Goal: Task Accomplishment & Management: Manage account settings

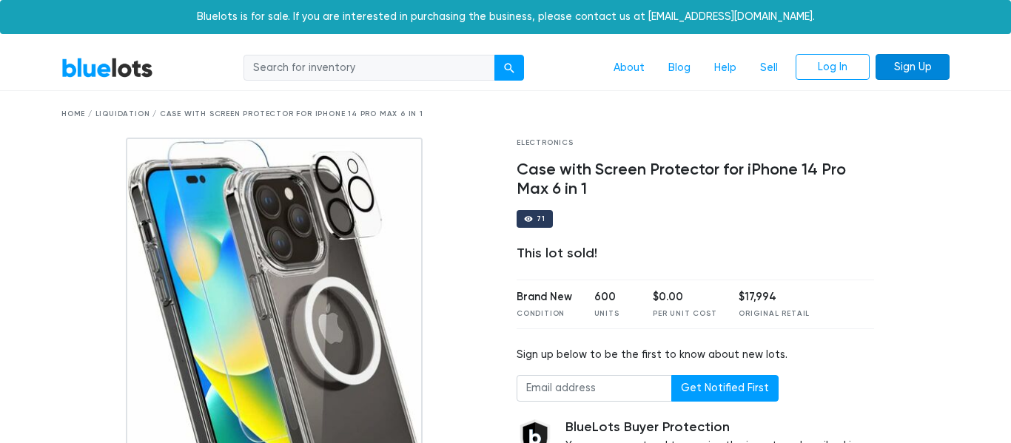
click at [903, 78] on link "Sign Up" at bounding box center [913, 67] width 74 height 27
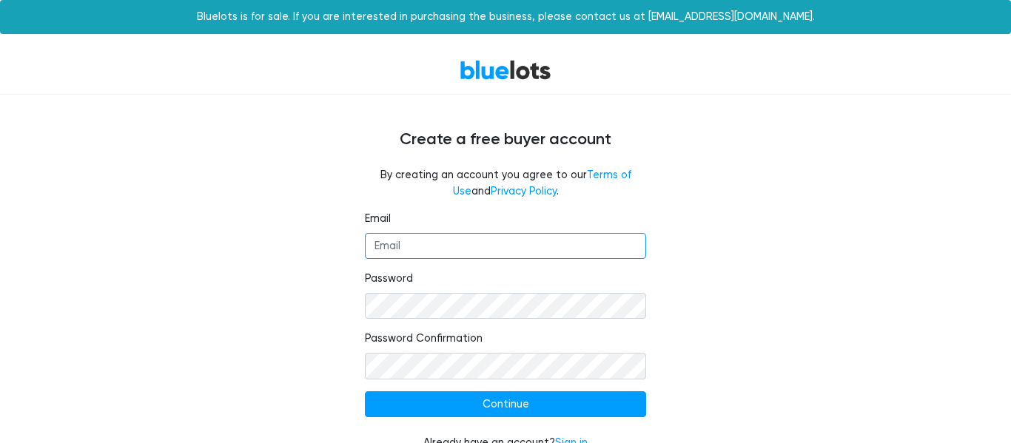
click at [502, 241] on input "Email" at bounding box center [505, 246] width 281 height 27
type input "[EMAIL_ADDRESS][DOMAIN_NAME]"
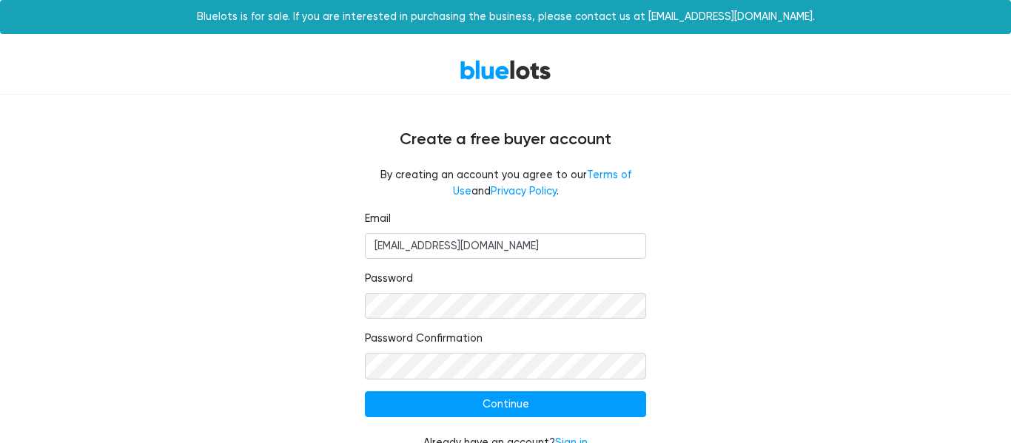
click at [264, 277] on div "Email dezuresellsthings@yahoo.com Password Password Confirmation Continue Alrea…" at bounding box center [505, 340] width 910 height 258
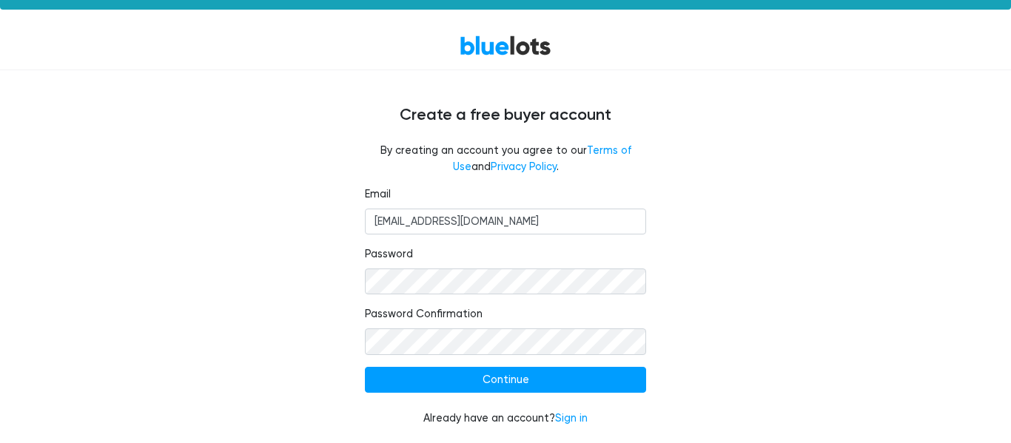
scroll to position [26, 0]
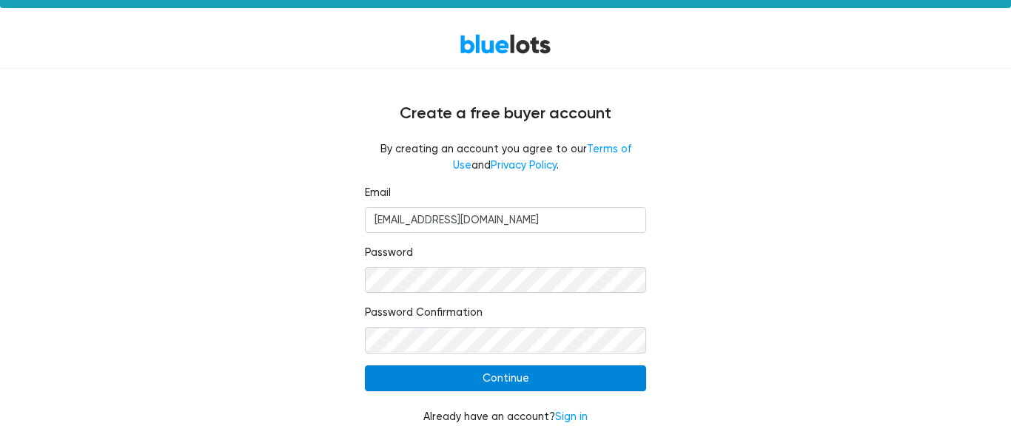
click at [538, 389] on input "Continue" at bounding box center [505, 379] width 281 height 27
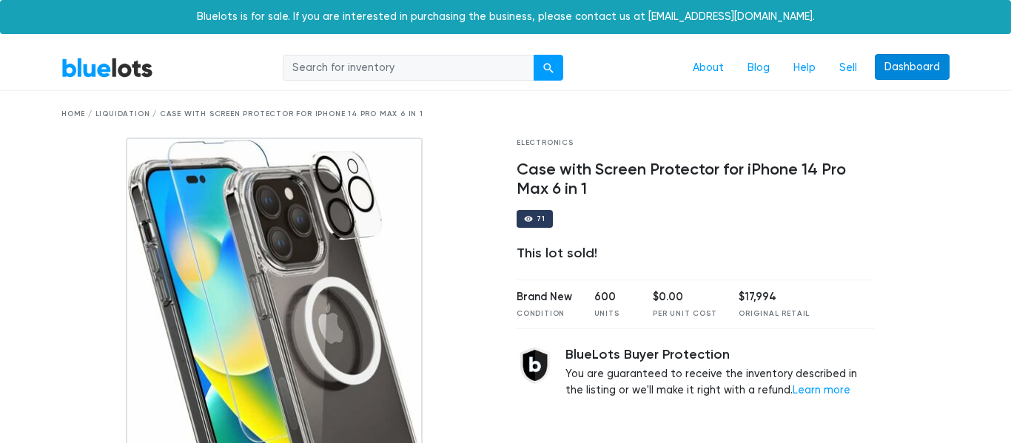
click at [893, 75] on link "Dashboard" at bounding box center [912, 67] width 75 height 27
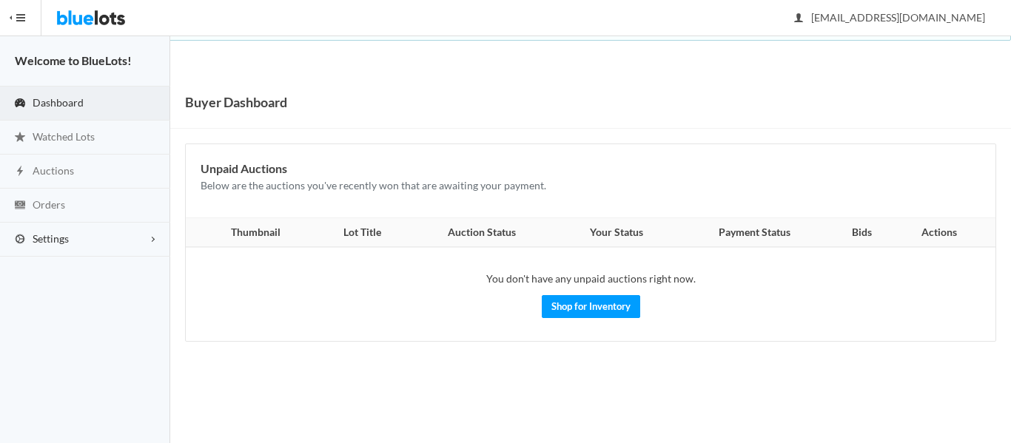
click at [54, 246] on link "Settings" at bounding box center [85, 240] width 170 height 34
click at [83, 266] on span "Buyer Profile Incomplete" at bounding box center [63, 270] width 61 height 13
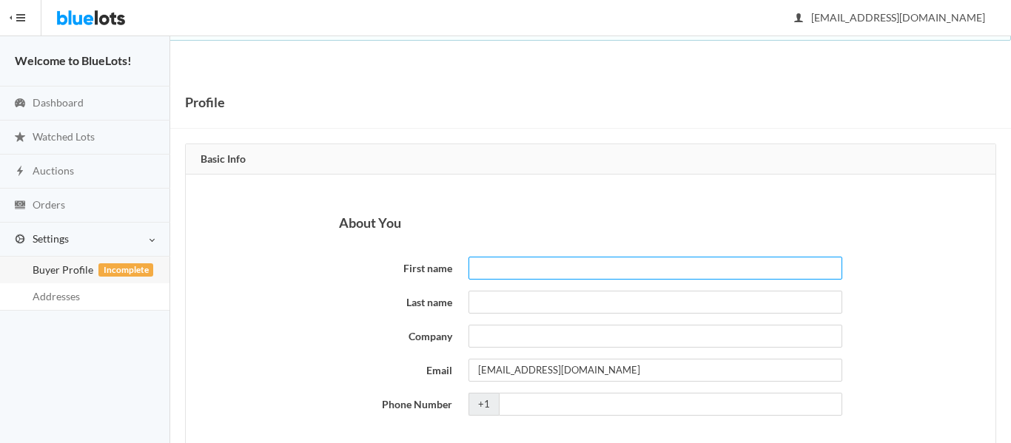
click at [506, 272] on input "First name" at bounding box center [656, 268] width 374 height 23
type input "Dominique"
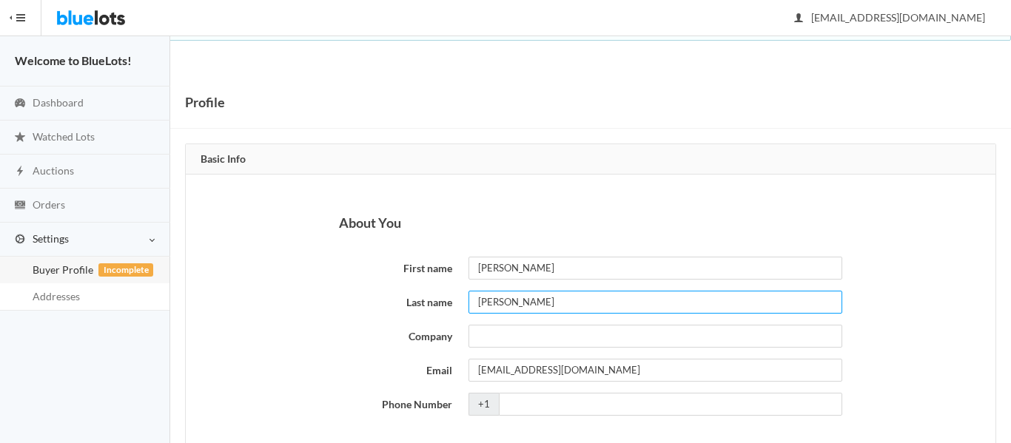
type input "Fairley"
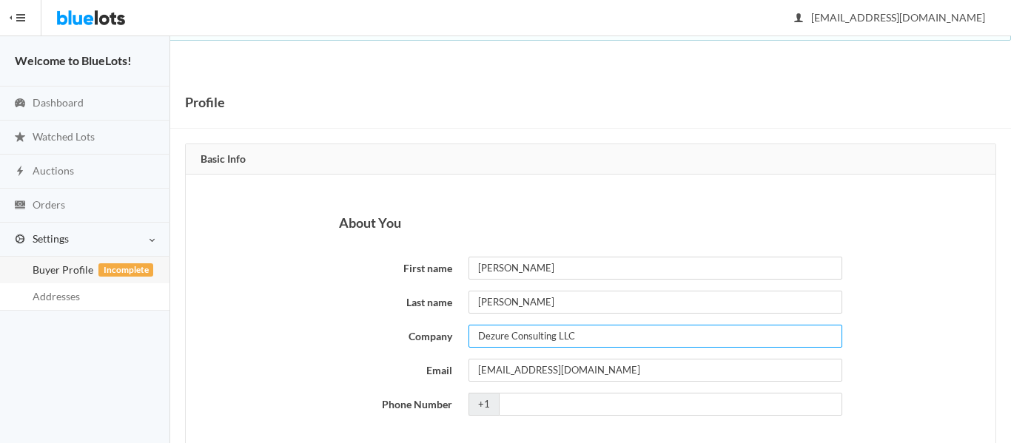
type input "Dezure Consulting LLC"
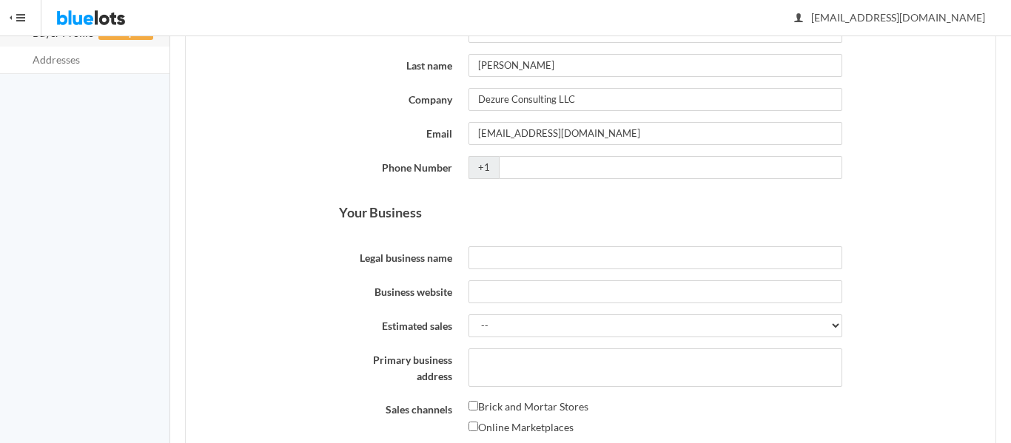
scroll to position [266, 0]
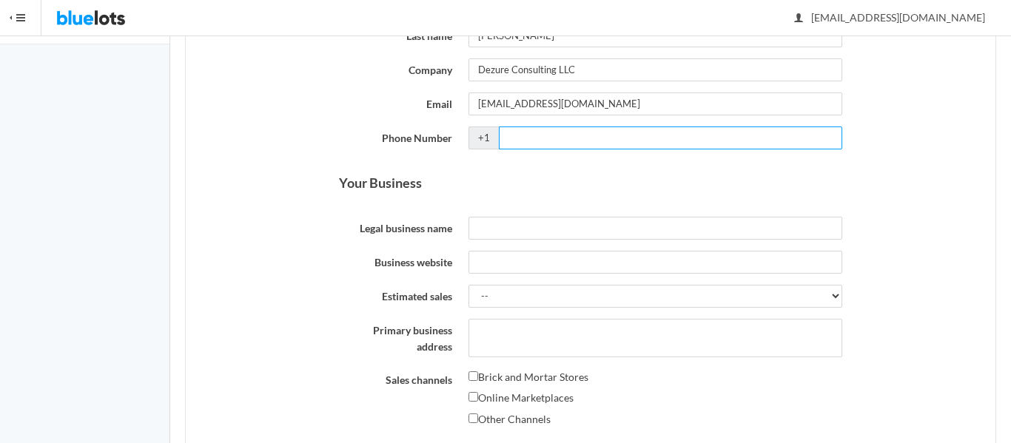
click at [623, 143] on input "Phone Number" at bounding box center [670, 138] width 343 height 23
type input "2134471798"
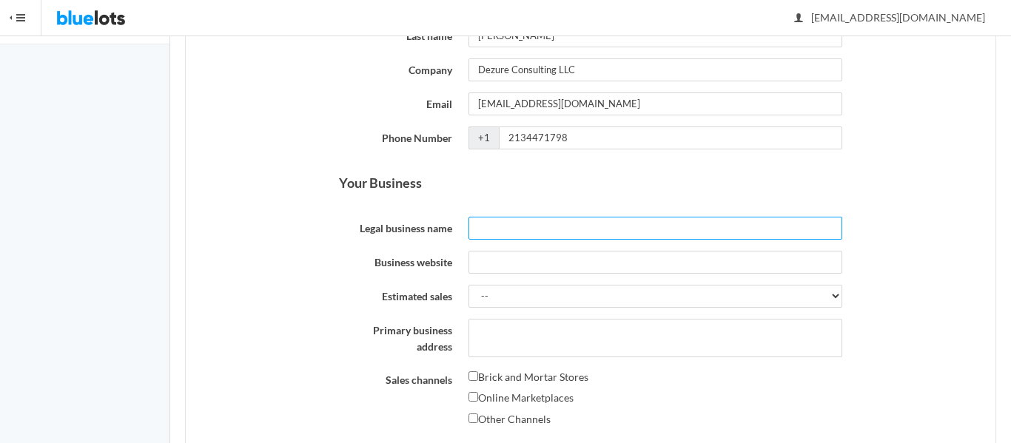
click at [651, 228] on input "Legal business name" at bounding box center [656, 228] width 374 height 23
type input "Dezure Consulting LLC"
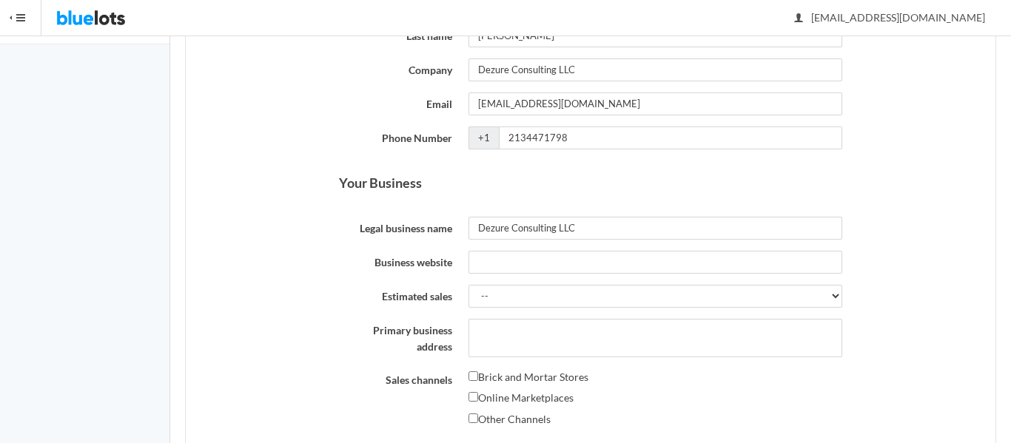
click at [260, 198] on div "About You First name Dominique Last name Fairley Company Dezure Consulting LLC …" at bounding box center [591, 444] width 810 height 1073
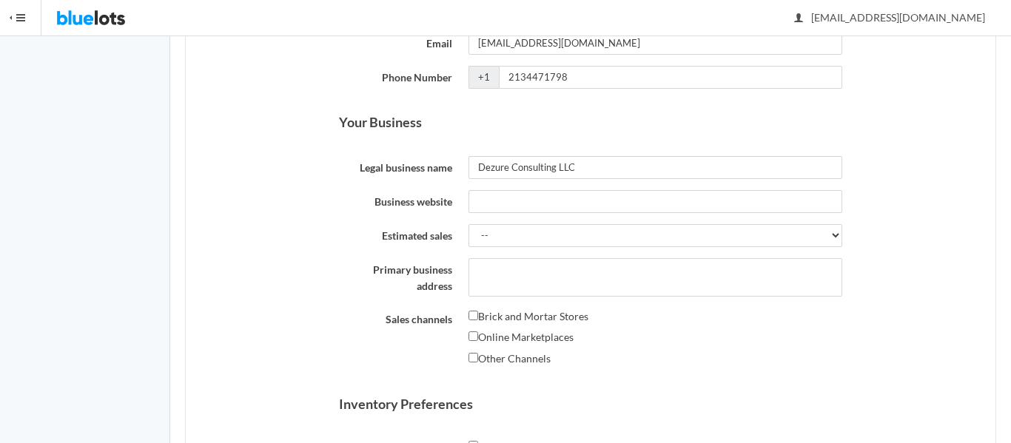
scroll to position [355, 0]
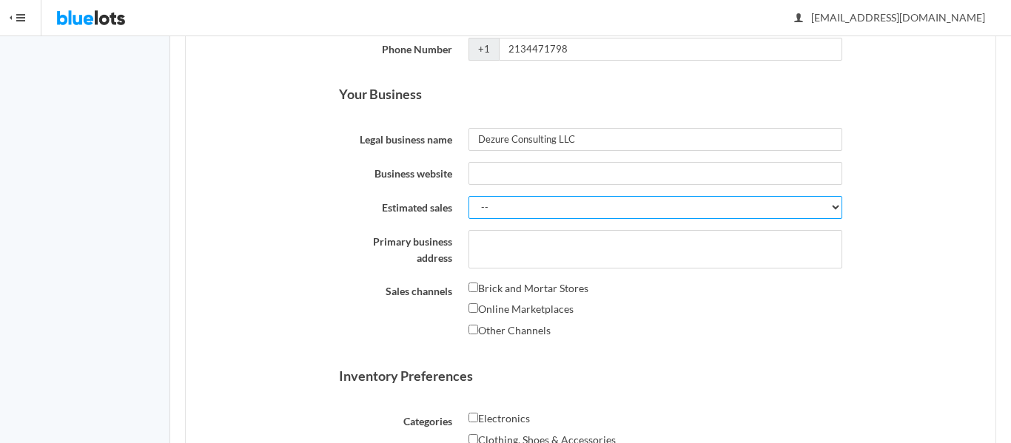
click at [600, 206] on select "-- Less than $5,000 $5,000 to $10,000 $10,000 to $25,000 $25,000 to $50,000 $50…" at bounding box center [656, 207] width 374 height 23
select select "Less than $5,000"
click at [469, 196] on select "-- Less than $5,000 $5,000 to $10,000 $10,000 to $25,000 $25,000 to $50,000 $50…" at bounding box center [656, 207] width 374 height 23
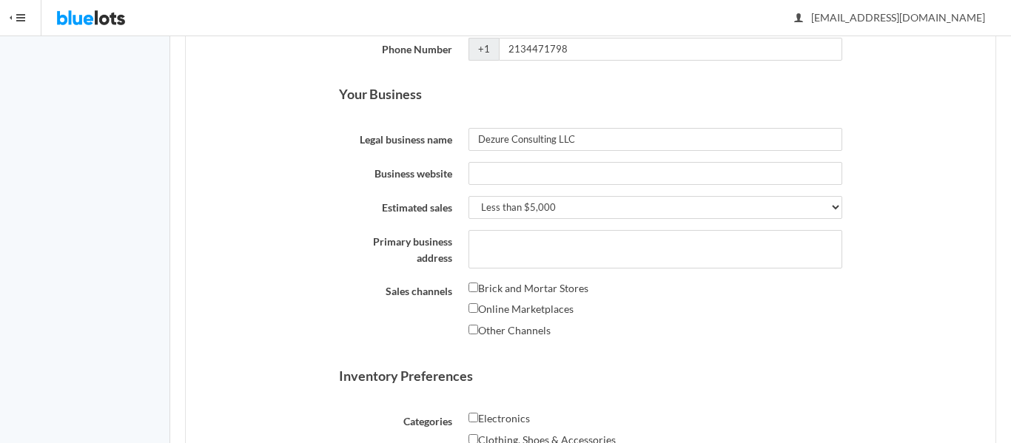
click at [309, 245] on div "About You First name Dominique Last name Fairley Company Dezure Consulting LLC …" at bounding box center [591, 355] width 810 height 1073
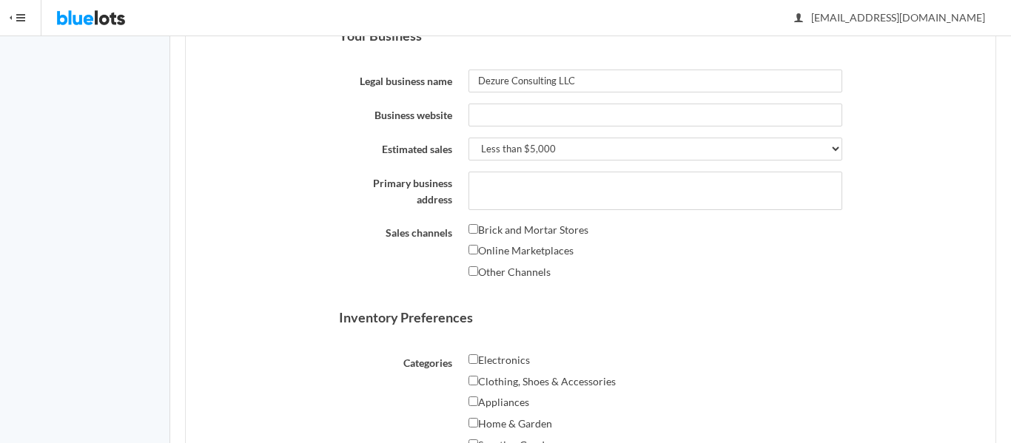
scroll to position [414, 0]
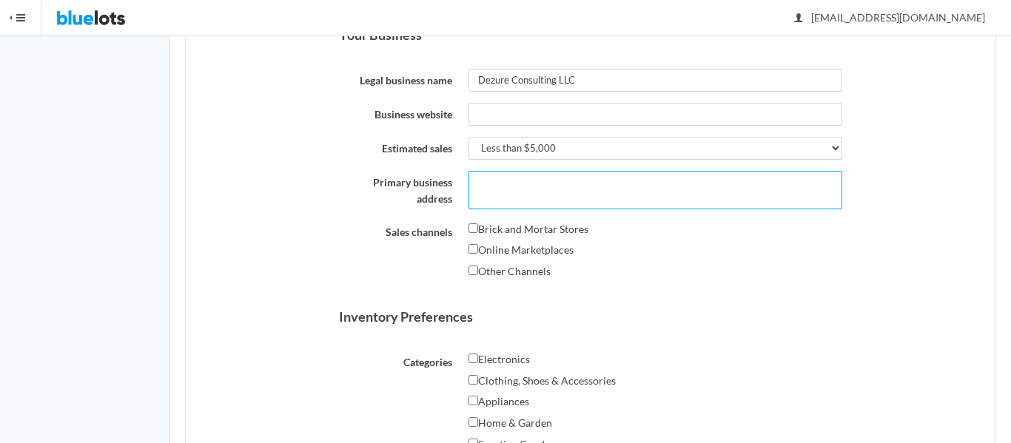
click at [531, 189] on textarea "Primary business address" at bounding box center [656, 190] width 374 height 38
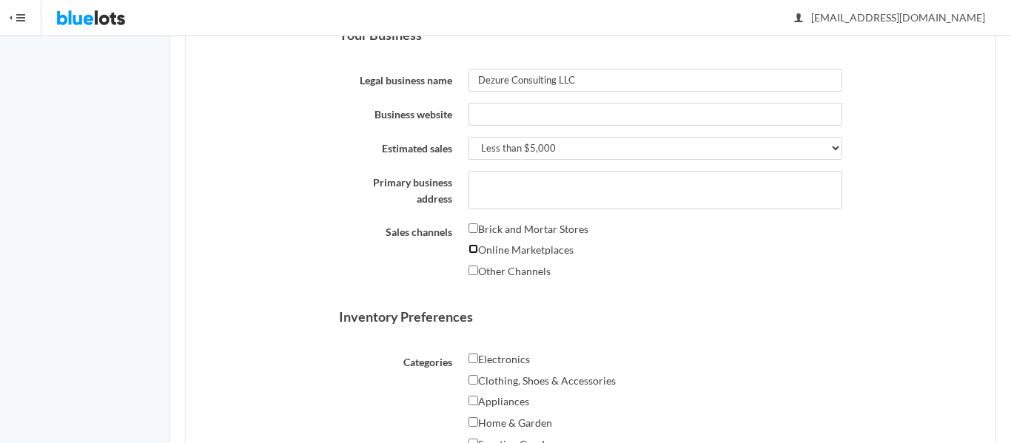
click at [471, 244] on input "Online Marketplaces" at bounding box center [474, 249] width 10 height 10
checkbox input "true"
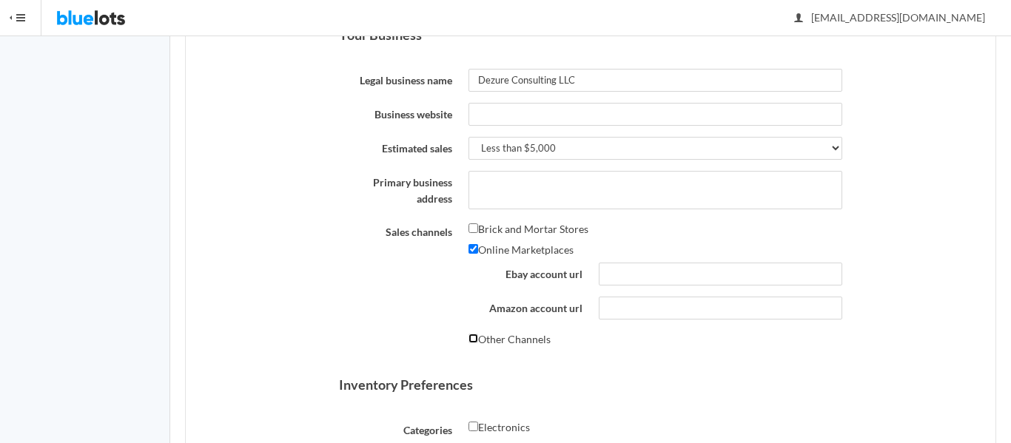
click at [471, 338] on input "Other Channels" at bounding box center [474, 339] width 10 height 10
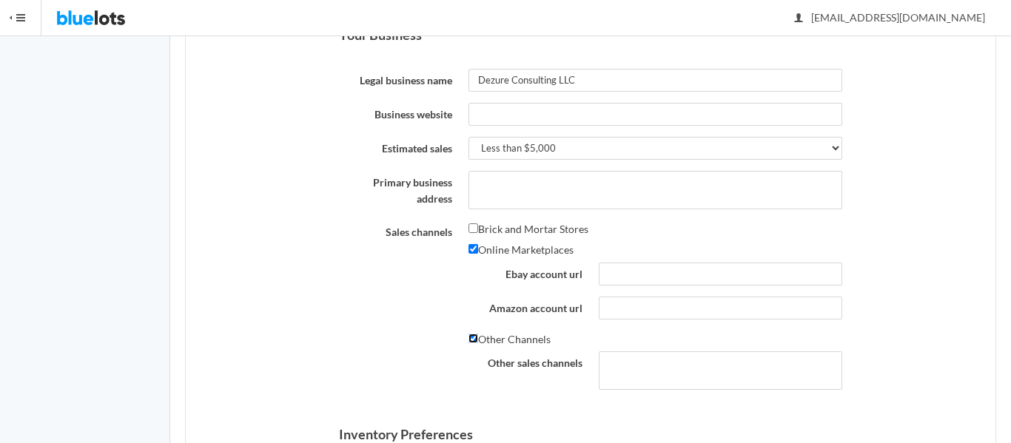
click at [471, 340] on input "Other Channels" at bounding box center [474, 339] width 10 height 10
checkbox input "false"
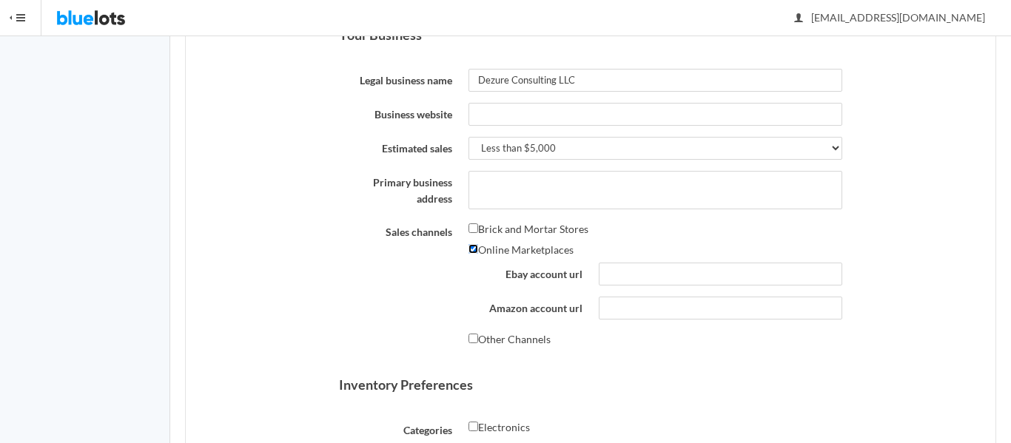
click at [474, 252] on input "Online Marketplaces" at bounding box center [474, 249] width 10 height 10
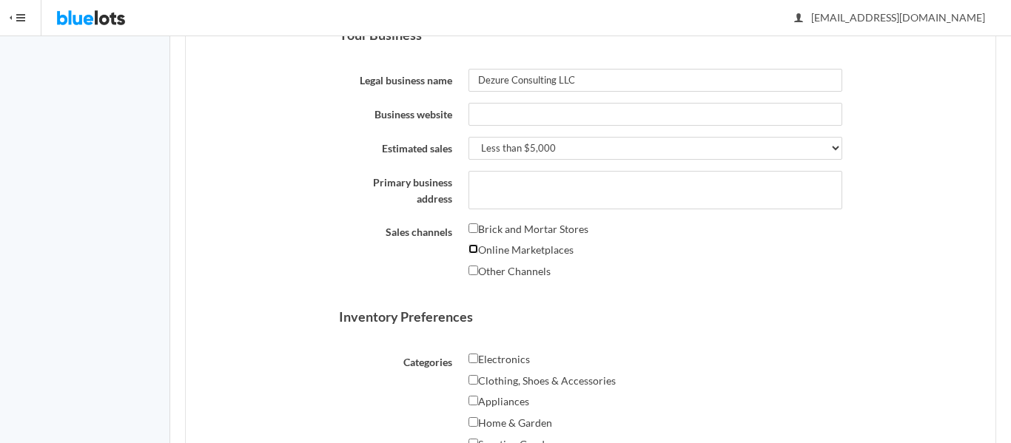
click at [474, 252] on input "Online Marketplaces" at bounding box center [474, 249] width 10 height 10
checkbox input "true"
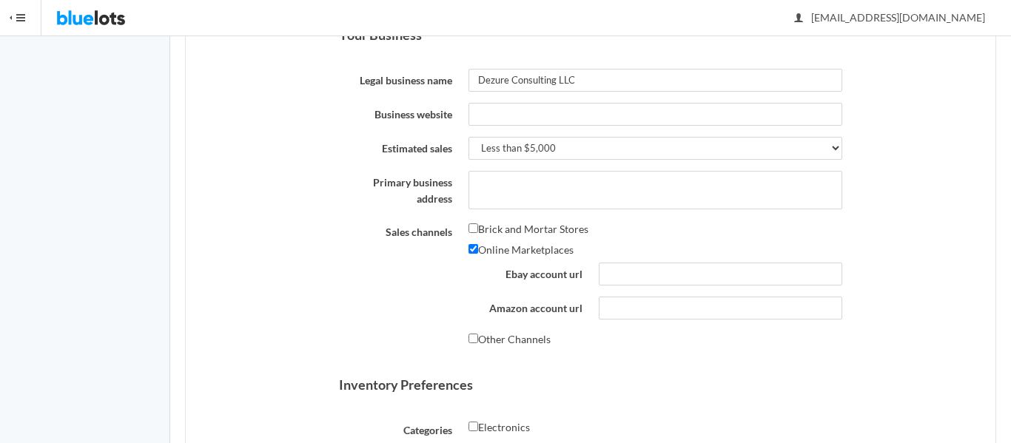
click at [453, 301] on div "Sales channels Brick and Mortar Stores Store name Online Marketplaces Ebay acco…" at bounding box center [591, 287] width 520 height 132
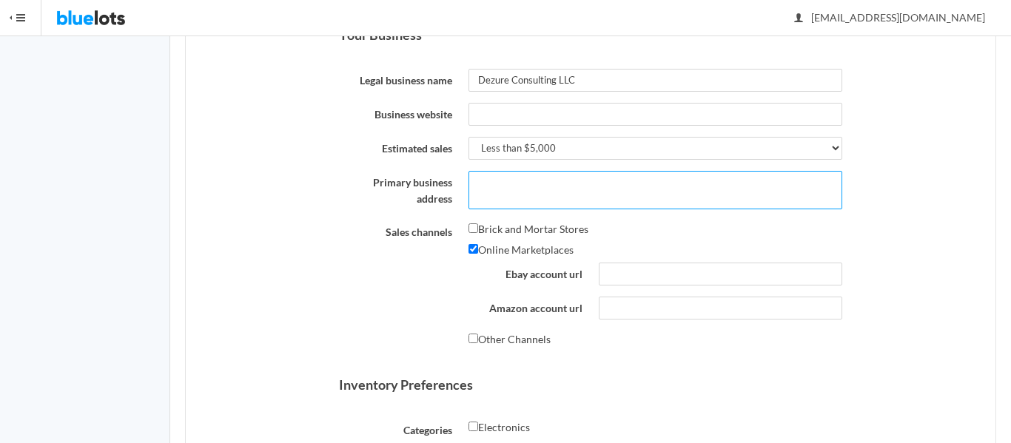
click at [527, 172] on textarea "Primary business address" at bounding box center [656, 190] width 374 height 38
type textarea "2389 Eisner Drive Jacksonville, Florida 32218"
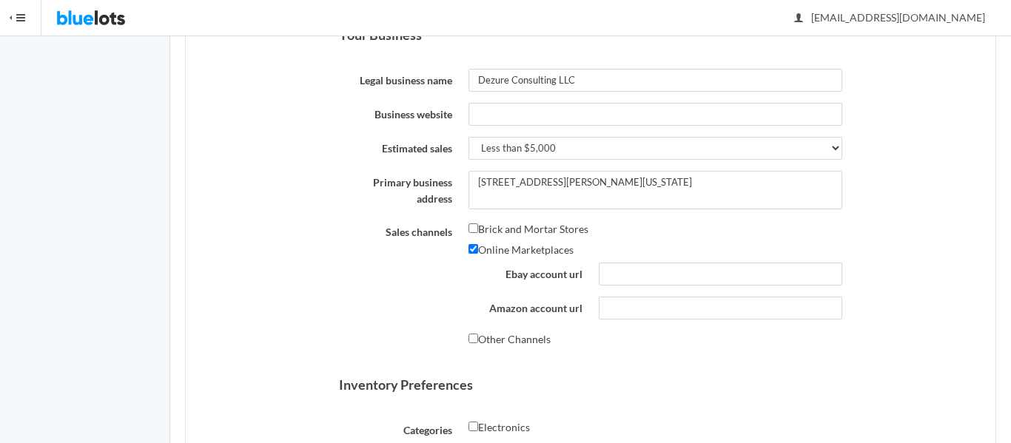
click at [367, 183] on label "Primary business address" at bounding box center [396, 189] width 130 height 37
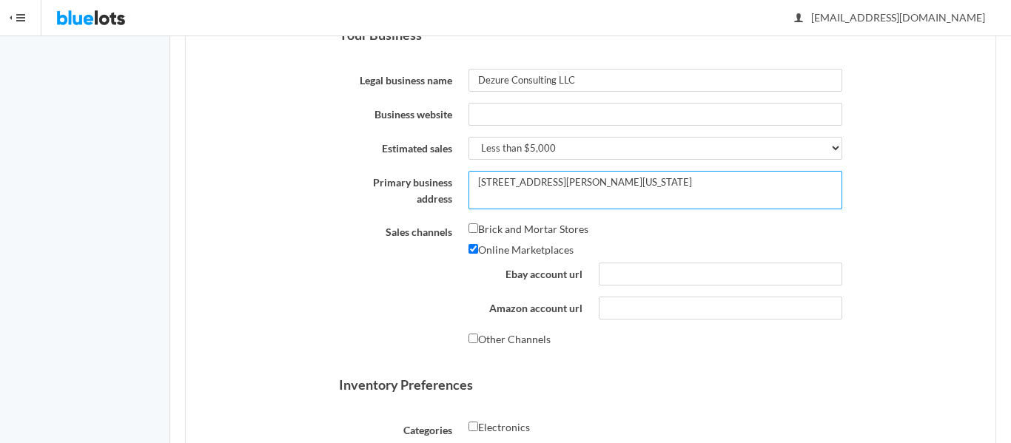
click at [469, 183] on textarea "2389 Eisner Drive Jacksonville, Florida 32218" at bounding box center [656, 190] width 374 height 38
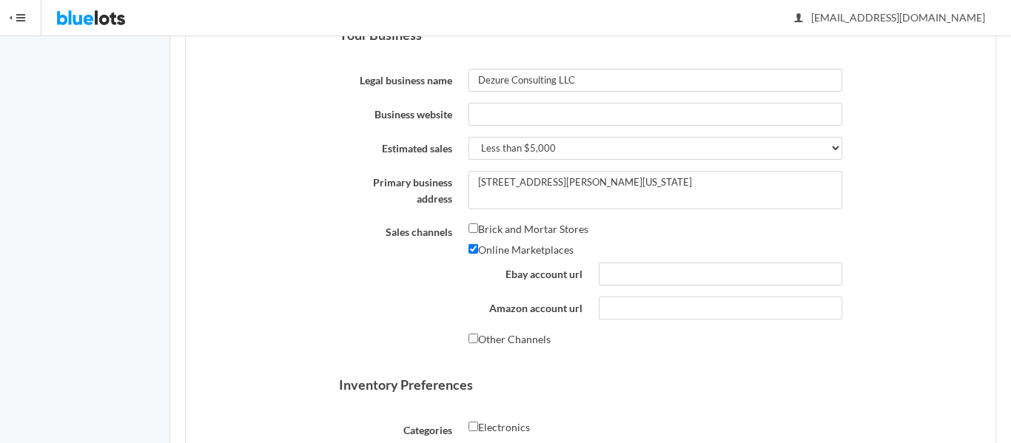
click at [353, 184] on label "Primary business address" at bounding box center [396, 189] width 130 height 37
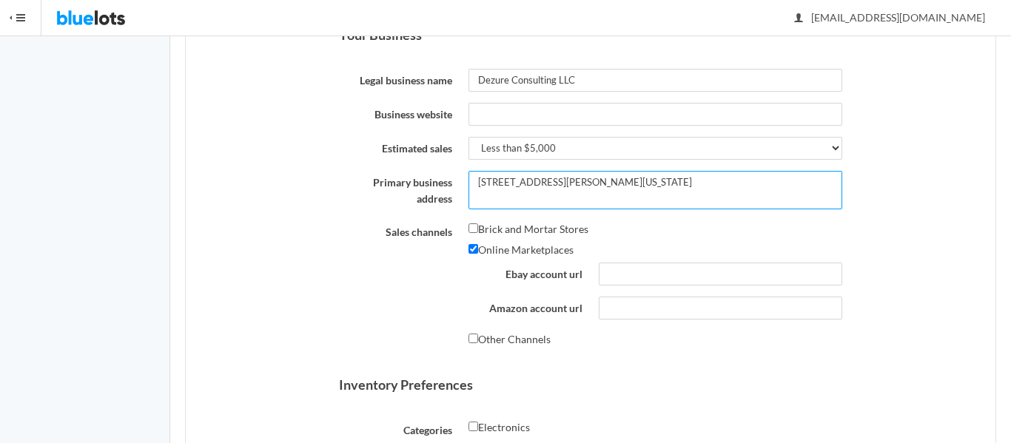
click at [469, 184] on textarea "2389 Eisner Drive Jacksonville, Florida 32218" at bounding box center [656, 190] width 374 height 38
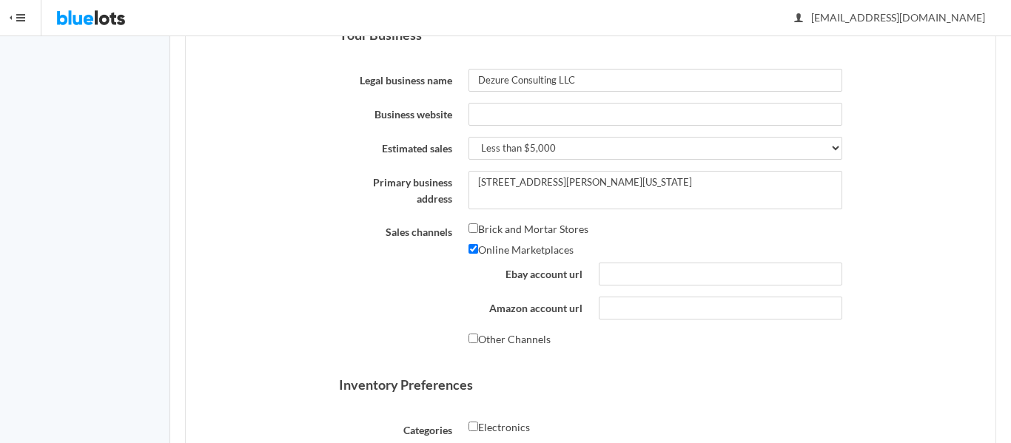
click at [255, 232] on div "About You First name Dominique Last name Fairley Company Dezure Consulting LLC …" at bounding box center [591, 330] width 810 height 1141
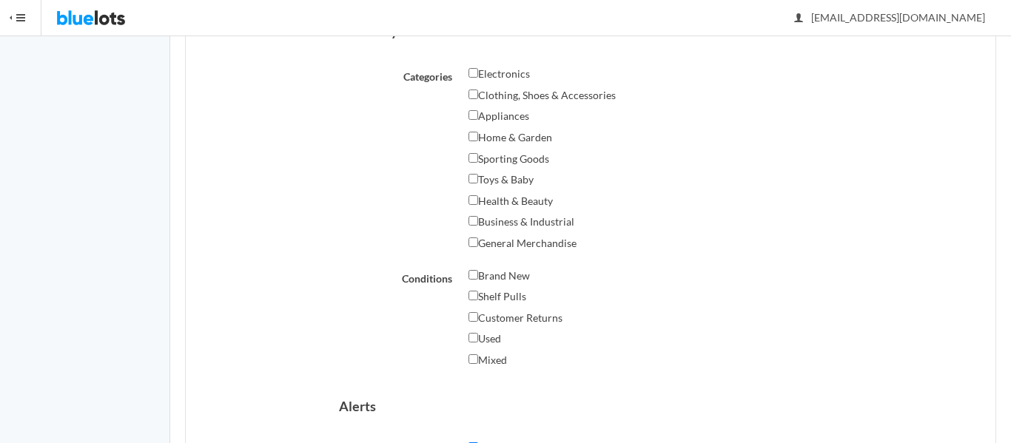
scroll to position [770, 0]
click at [473, 72] on input "Electronics" at bounding box center [474, 72] width 10 height 10
checkbox input "true"
click at [475, 93] on input "Clothing, Shoes & Accessories" at bounding box center [474, 93] width 10 height 10
checkbox input "true"
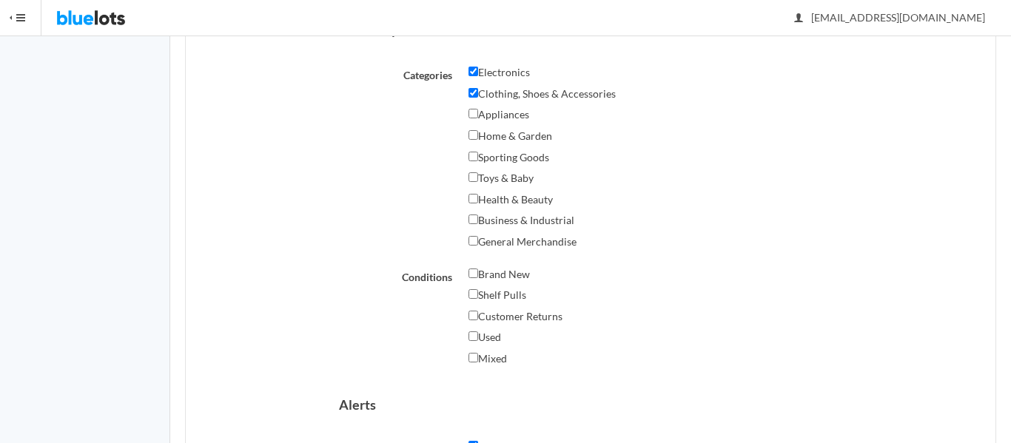
click at [477, 109] on label "Appliances" at bounding box center [499, 115] width 61 height 18
click at [477, 109] on input "Appliances" at bounding box center [474, 114] width 10 height 10
checkbox input "true"
click at [476, 161] on input "Sporting Goods" at bounding box center [474, 157] width 10 height 10
checkbox input "true"
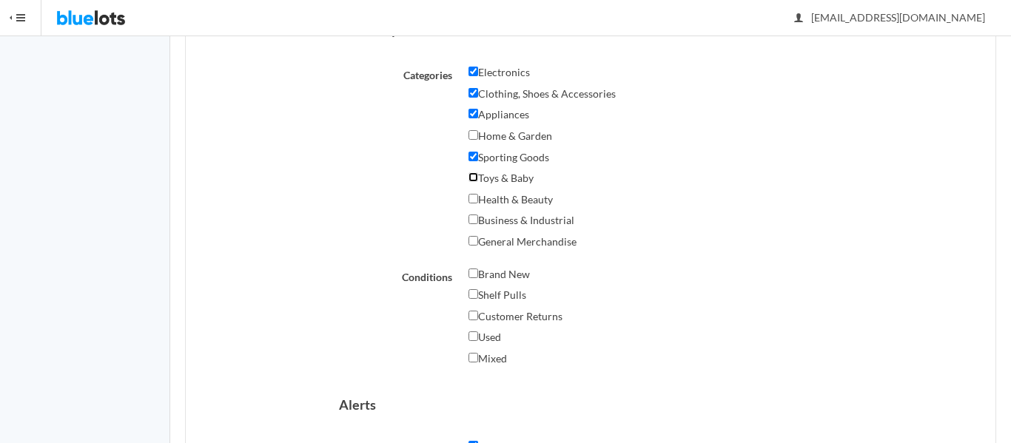
click at [477, 180] on input "Toys & Baby" at bounding box center [474, 177] width 10 height 10
checkbox input "true"
click at [473, 203] on input "Health & Beauty" at bounding box center [474, 199] width 10 height 10
checkbox input "true"
click at [474, 239] on input "General Merchandise" at bounding box center [474, 241] width 10 height 10
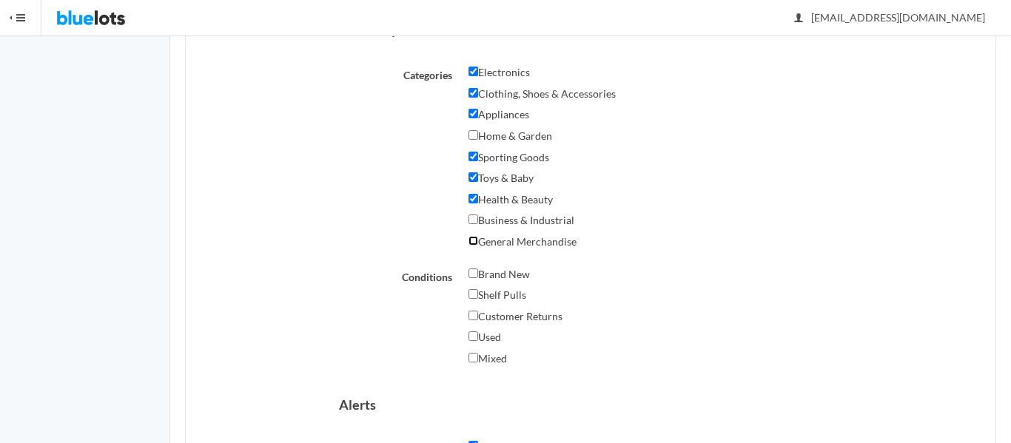
checkbox input "true"
click at [406, 253] on div "Categories Electronics Clothing, Shoes & Accessories Appliances Home & Garden S…" at bounding box center [591, 159] width 520 height 190
click at [470, 272] on input "Brand New" at bounding box center [474, 274] width 10 height 10
checkbox input "true"
click at [473, 295] on input "Shelf Pulls" at bounding box center [474, 294] width 10 height 10
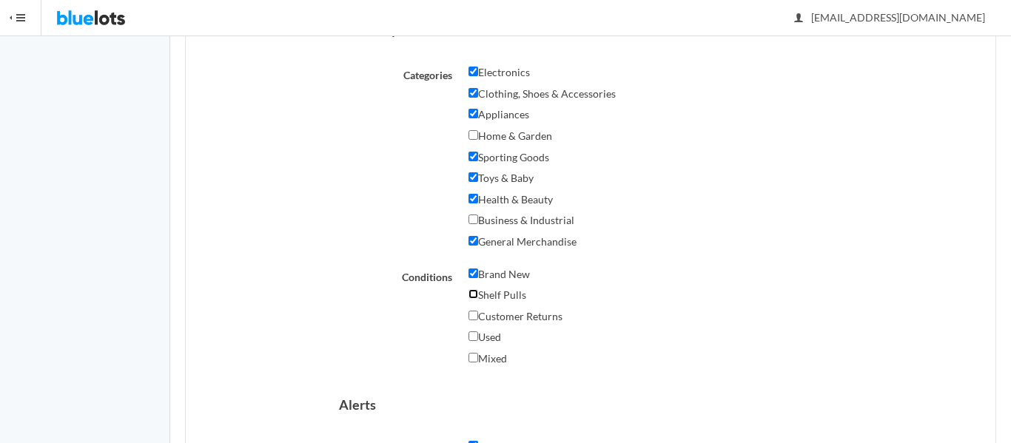
checkbox input "true"
click at [471, 316] on input "Customer Returns" at bounding box center [474, 316] width 10 height 10
checkbox input "true"
click at [473, 338] on input "Used" at bounding box center [474, 337] width 10 height 10
checkbox input "true"
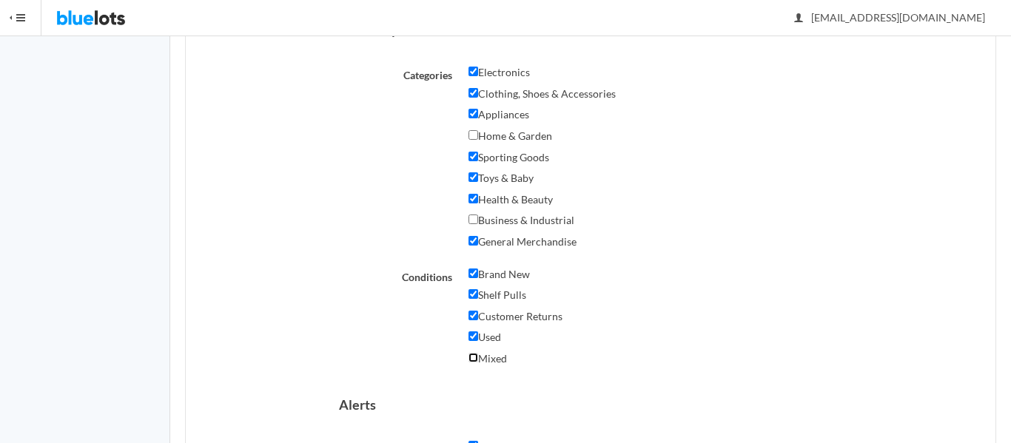
click at [472, 355] on input "Mixed" at bounding box center [474, 358] width 10 height 10
checkbox input "true"
click at [412, 343] on div "Conditions Brand New Shelf Pulls Customer Returns Used Mixed" at bounding box center [591, 319] width 520 height 106
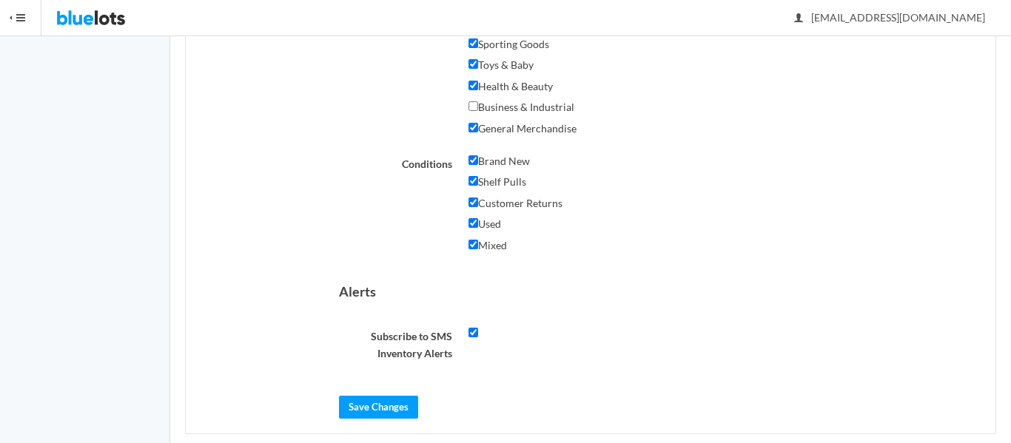
scroll to position [904, 0]
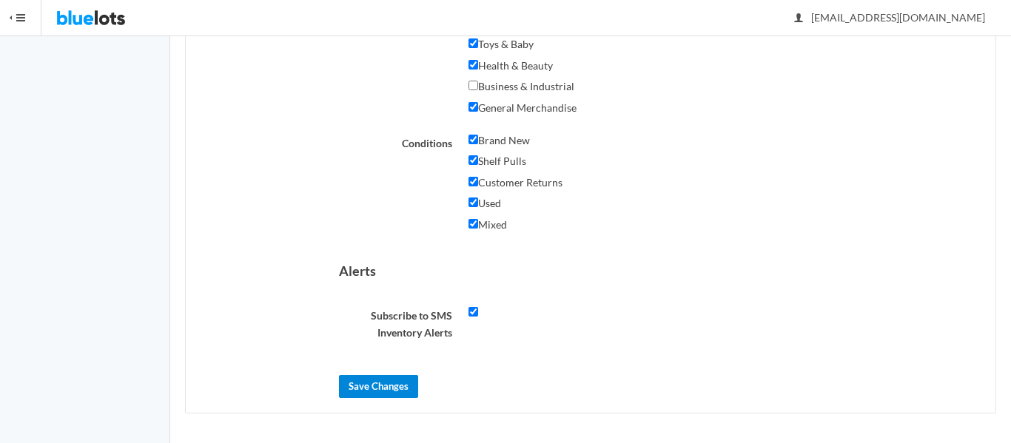
click at [387, 377] on input "Save Changes" at bounding box center [378, 386] width 79 height 23
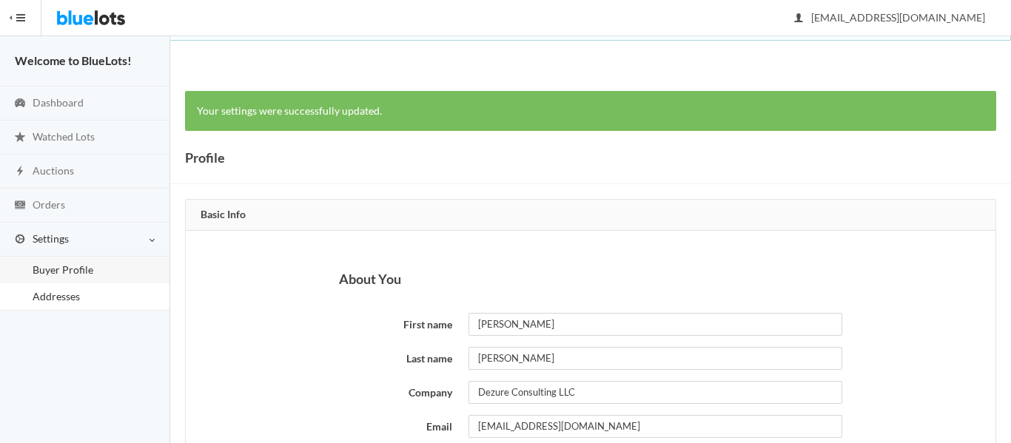
click at [88, 300] on link "Addresses" at bounding box center [84, 296] width 169 height 27
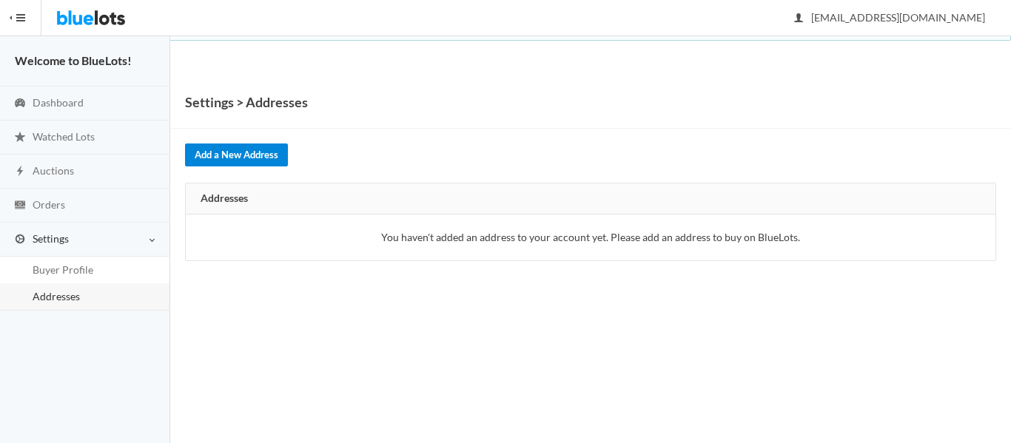
click at [217, 151] on link "Add a New Address" at bounding box center [236, 155] width 103 height 23
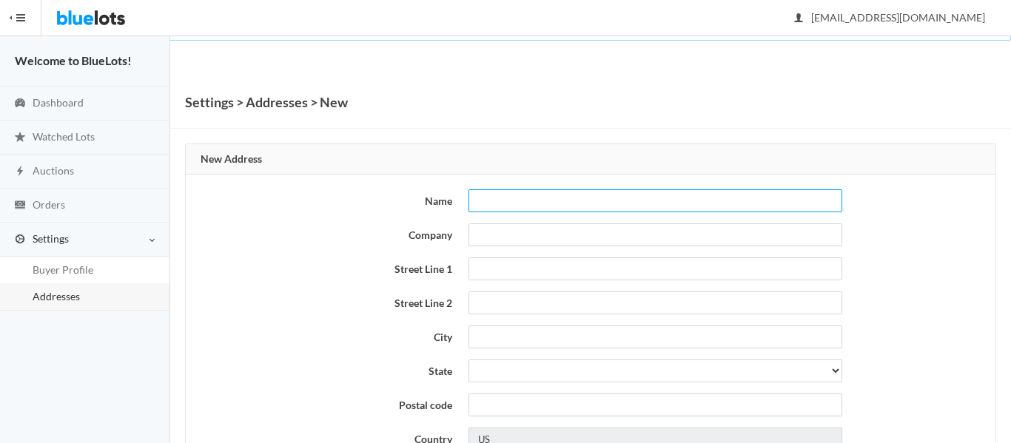
click at [502, 207] on input "text" at bounding box center [656, 200] width 374 height 23
type input "[PERSON_NAME]"
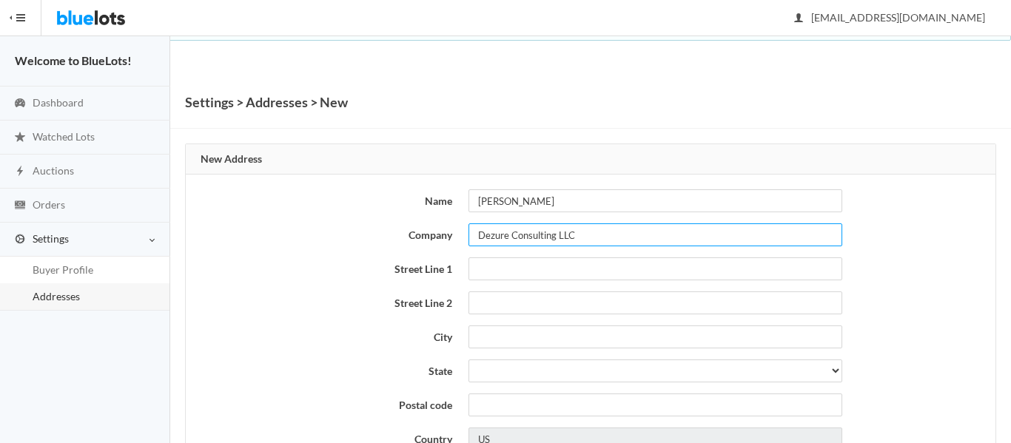
type input "Dezure Consulting LLC"
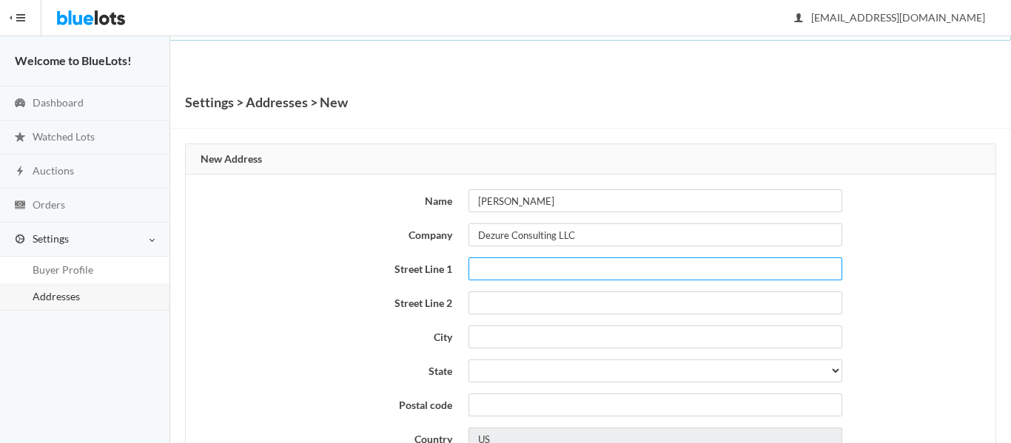
click at [502, 265] on input "text" at bounding box center [656, 269] width 374 height 23
type input "2389 Eisner Drive"
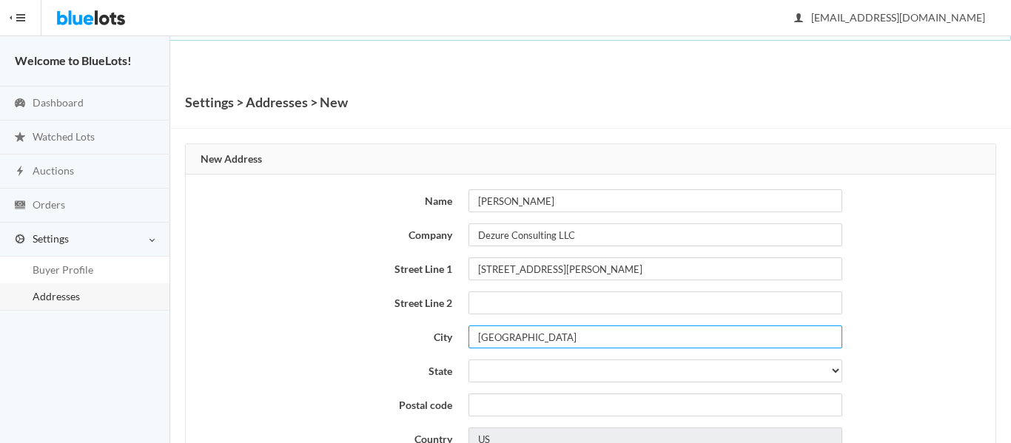
type input "Jacksonville"
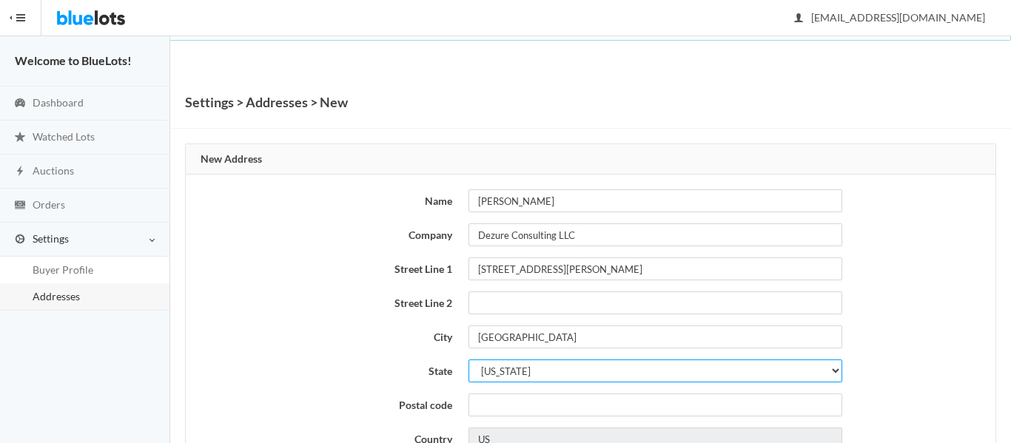
select select "FL"
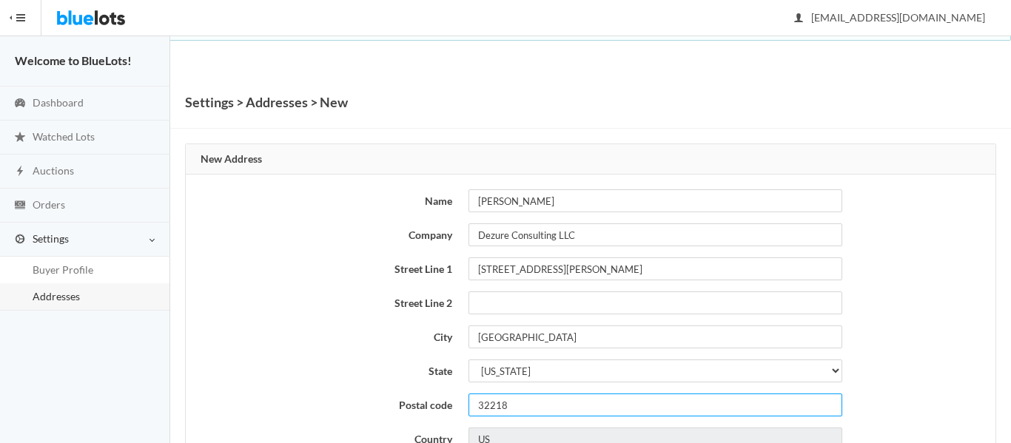
type input "32218"
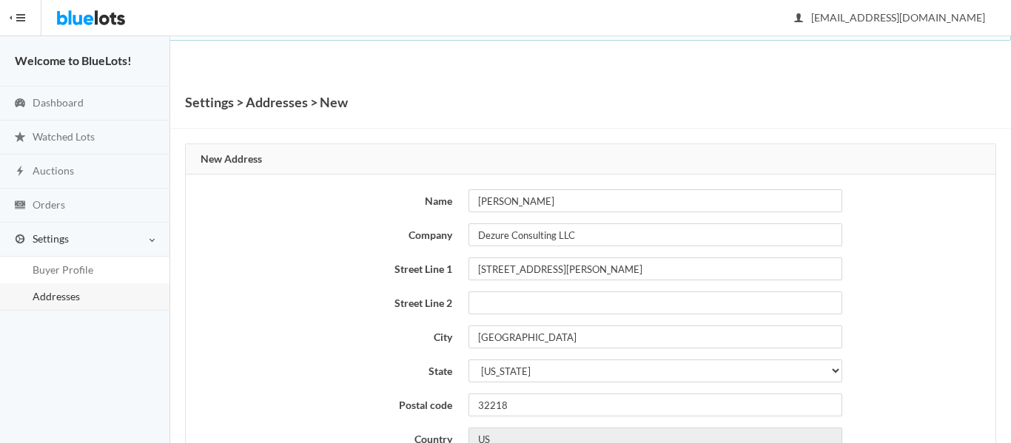
click at [305, 262] on div "Name Dominique Fairley Company Dezure Consulting LLC Street Line 1 2389 Eisner …" at bounding box center [591, 401] width 810 height 452
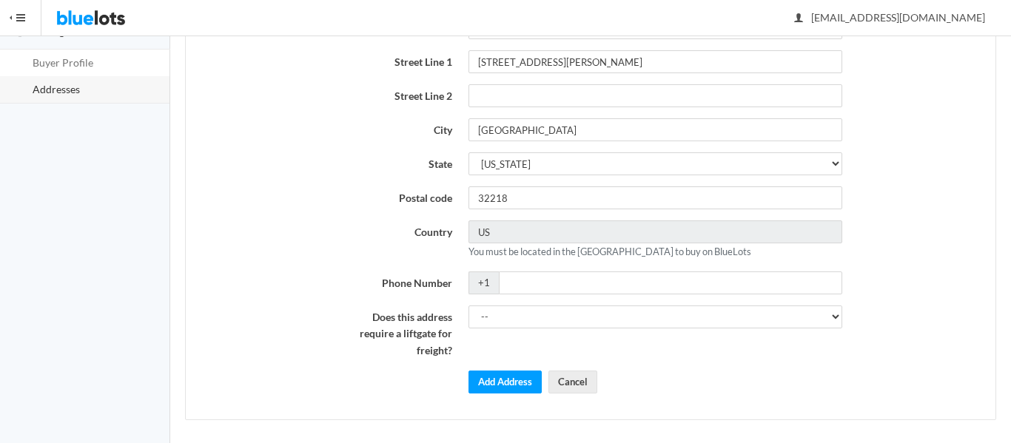
scroll to position [214, 0]
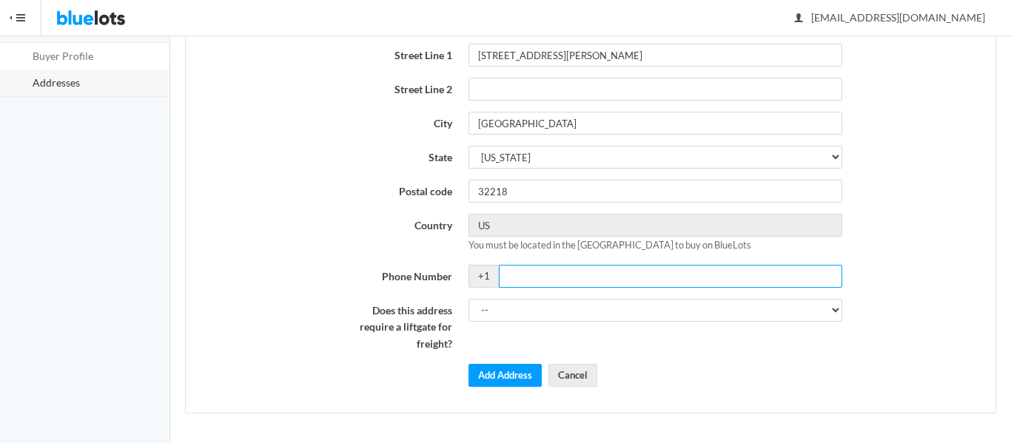
click at [582, 268] on input "Phone Number" at bounding box center [670, 276] width 343 height 23
type input "2134471798"
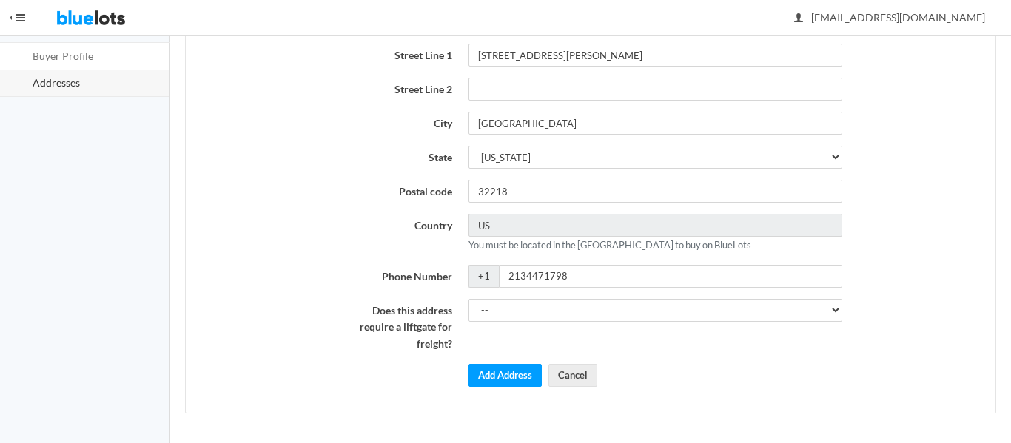
click at [288, 326] on div "Name Dominique Fairley Company Dezure Consulting LLC Street Line 1 2389 Eisner …" at bounding box center [591, 187] width 810 height 452
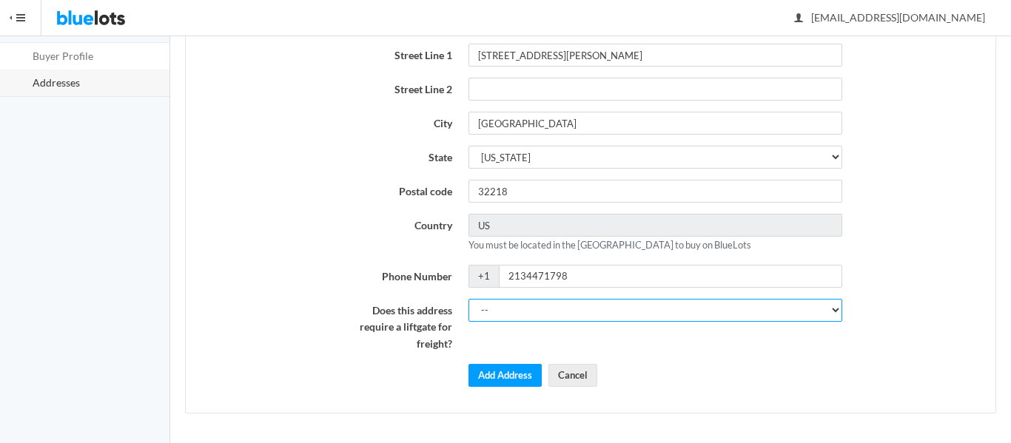
click at [485, 319] on select "-- Yes No" at bounding box center [656, 310] width 374 height 23
select select "0"
click at [469, 299] on select "-- Yes No" at bounding box center [656, 310] width 374 height 23
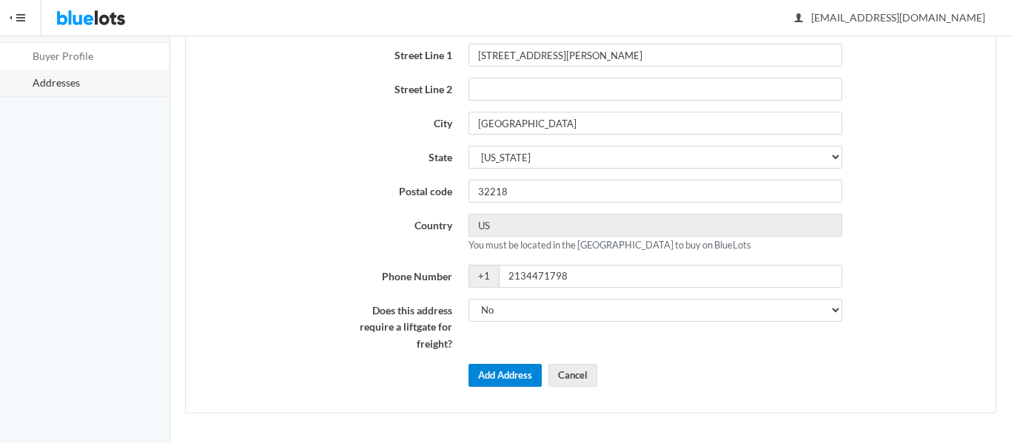
click at [491, 375] on button "Add Address" at bounding box center [505, 375] width 73 height 23
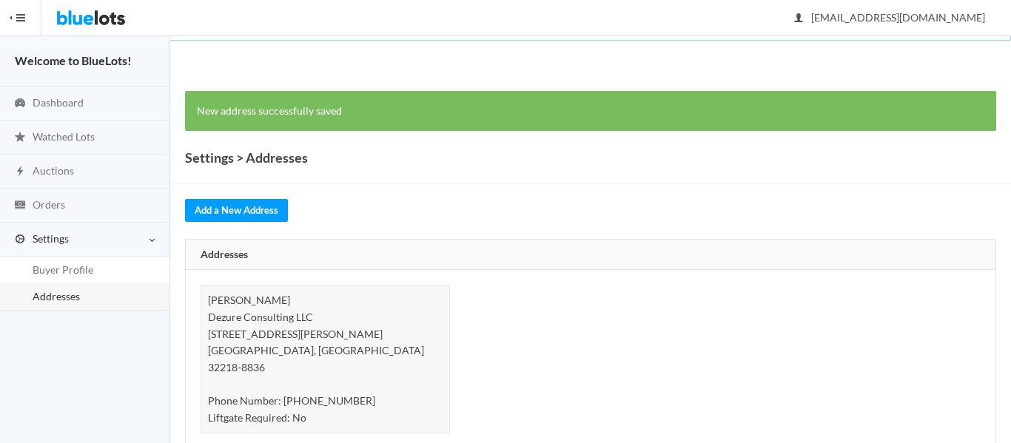
click at [611, 296] on div "Dominique Fairley Dezure Consulting LLC 2389 Eisner Dr Jacksonville, FL 32218-8…" at bounding box center [590, 367] width 796 height 164
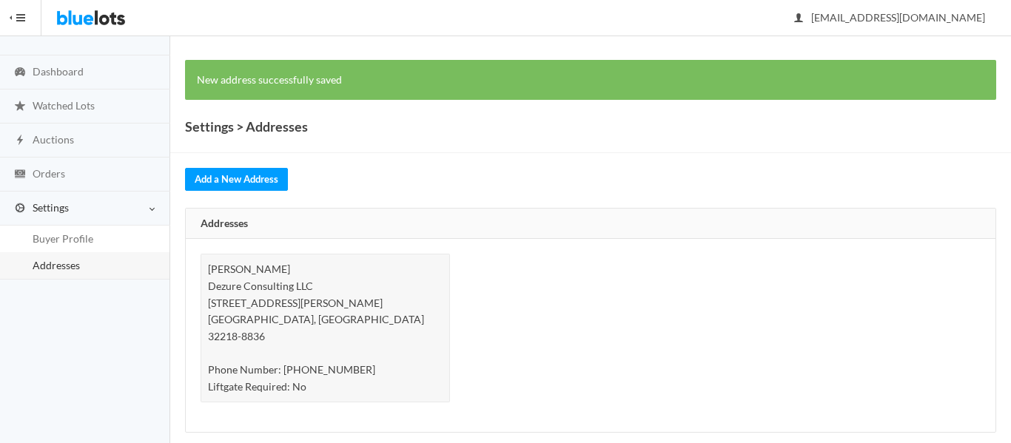
scroll to position [34, 0]
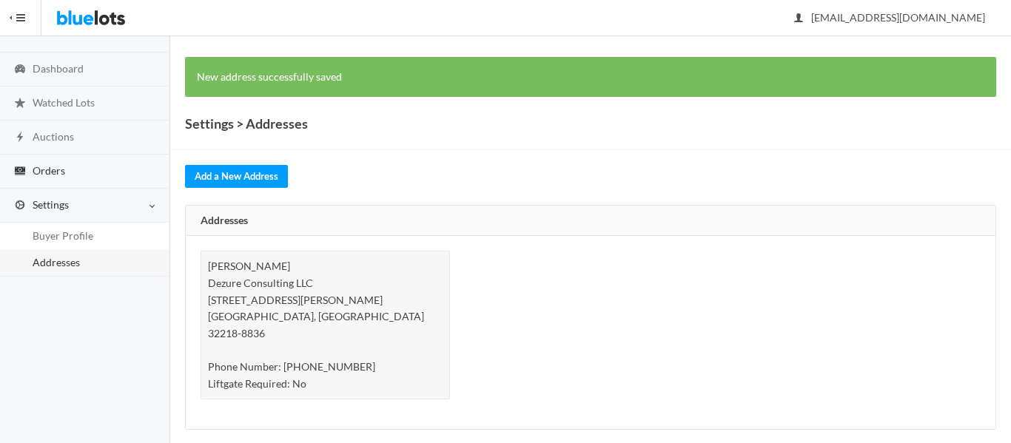
click at [71, 172] on link "Orders" at bounding box center [85, 172] width 170 height 34
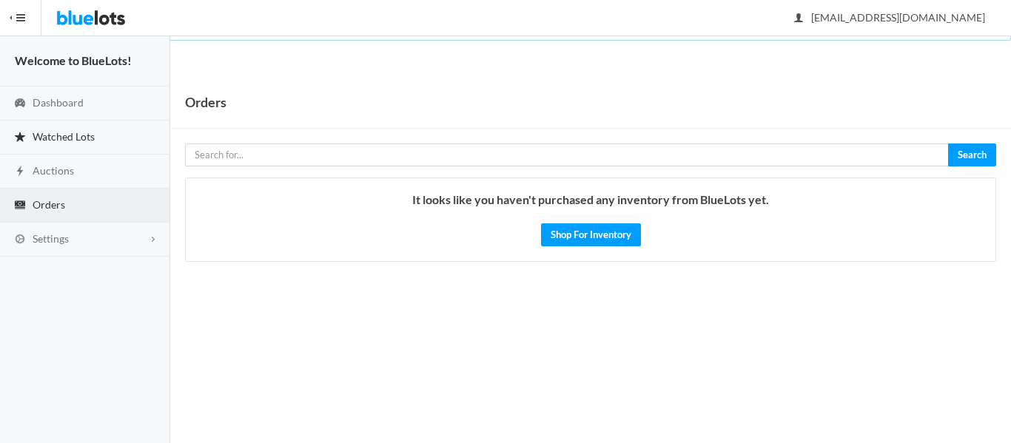
click at [98, 139] on link "Watched Lots" at bounding box center [85, 138] width 170 height 34
